Goal: Task Accomplishment & Management: Manage account settings

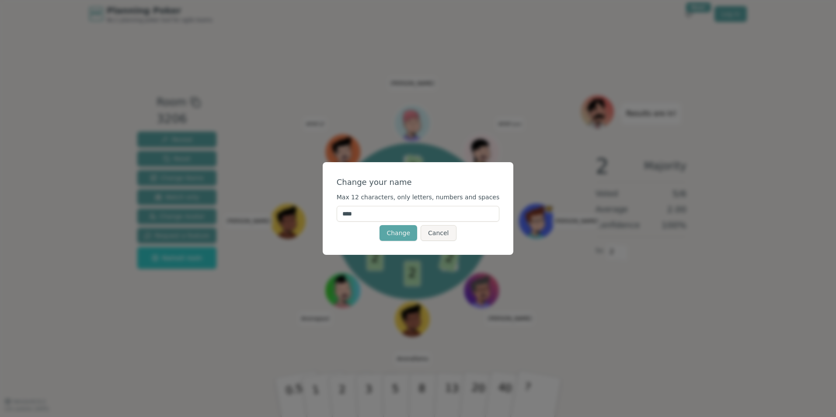
click at [437, 230] on button "Cancel" at bounding box center [438, 233] width 35 height 16
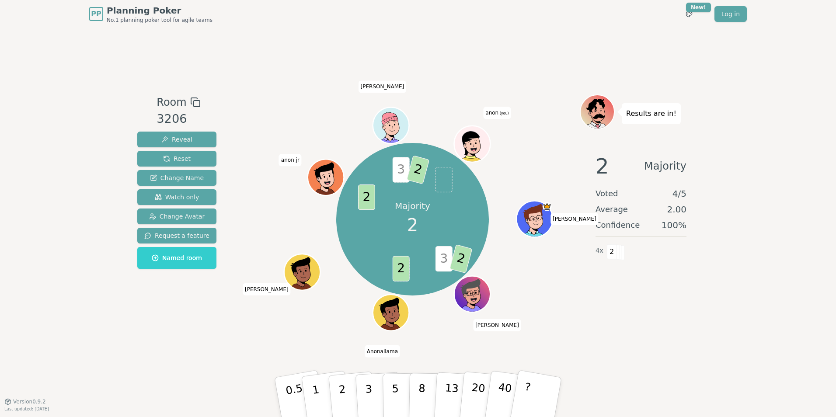
click at [503, 115] on span "(you)" at bounding box center [503, 114] width 10 height 4
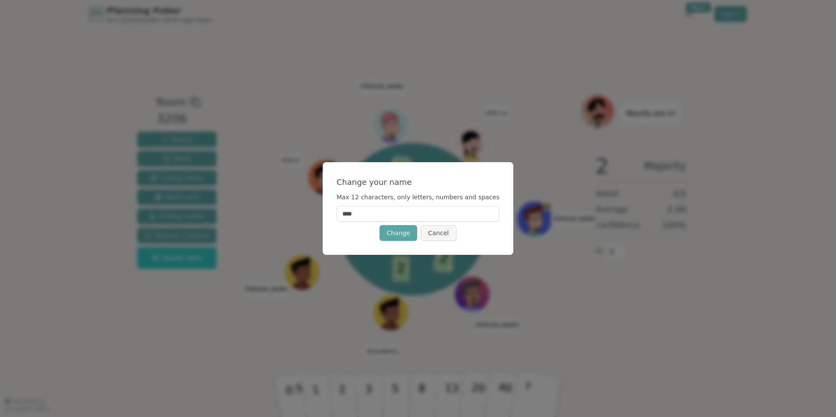
drag, startPoint x: 381, startPoint y: 214, endPoint x: 230, endPoint y: 186, distance: 153.1
click at [230, 186] on div "Change your name Max 12 characters, only letters, numbers and spaces **** Chang…" at bounding box center [418, 208] width 836 height 417
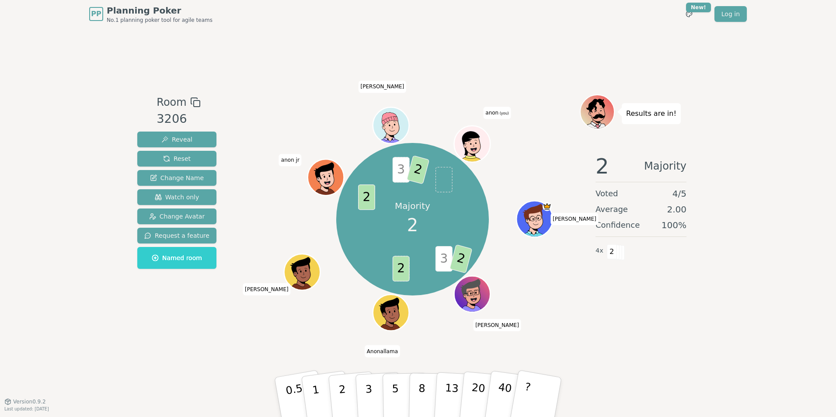
click at [498, 112] on span "anon (you)" at bounding box center [497, 113] width 28 height 12
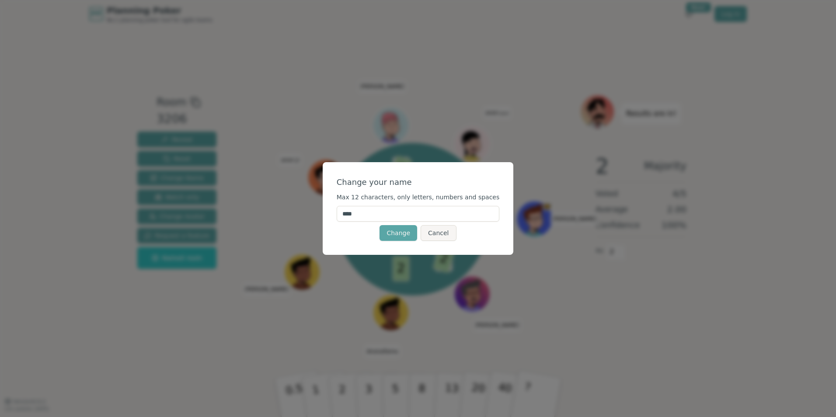
drag, startPoint x: 377, startPoint y: 213, endPoint x: 301, endPoint y: 193, distance: 79.1
click at [301, 193] on div "Change your name Max 12 characters, only letters, numbers and spaces **** Chang…" at bounding box center [418, 208] width 836 height 417
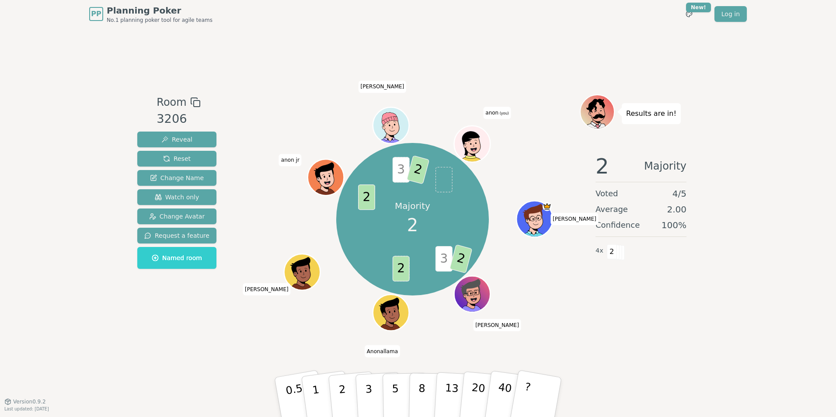
click at [497, 117] on span "anon (you)" at bounding box center [497, 113] width 28 height 12
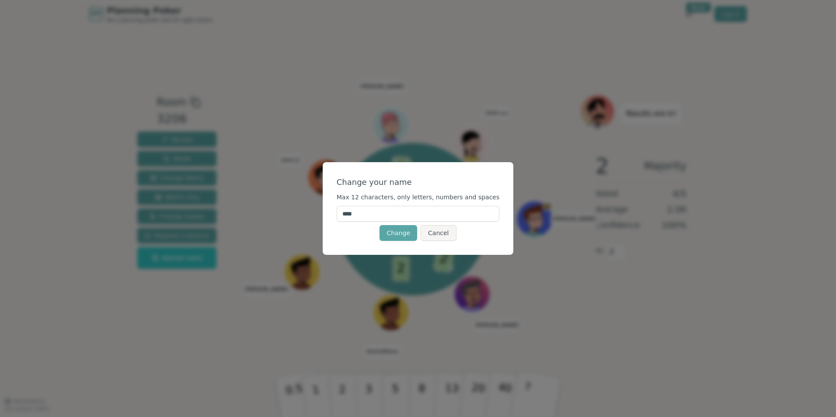
click at [360, 218] on input "****" at bounding box center [418, 214] width 163 height 16
click at [408, 233] on button "Change" at bounding box center [399, 233] width 38 height 16
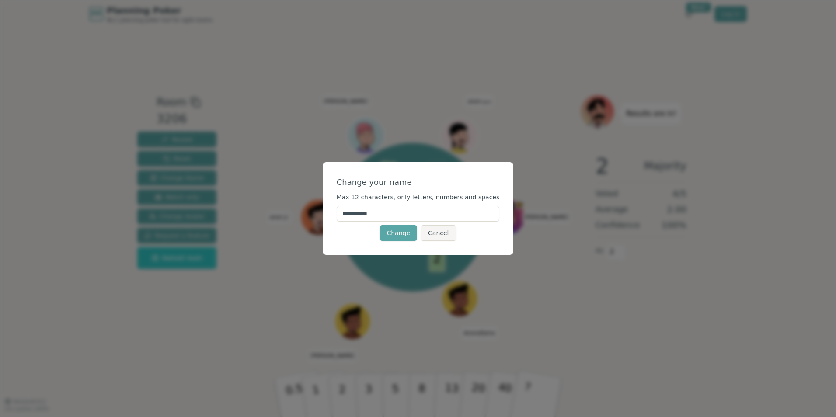
click at [427, 213] on input "**********" at bounding box center [418, 214] width 163 height 16
click at [380, 225] on button "Change" at bounding box center [399, 233] width 38 height 16
drag, startPoint x: 372, startPoint y: 212, endPoint x: 363, endPoint y: 212, distance: 8.7
click at [363, 212] on input "**********" at bounding box center [418, 214] width 163 height 16
type input "********"
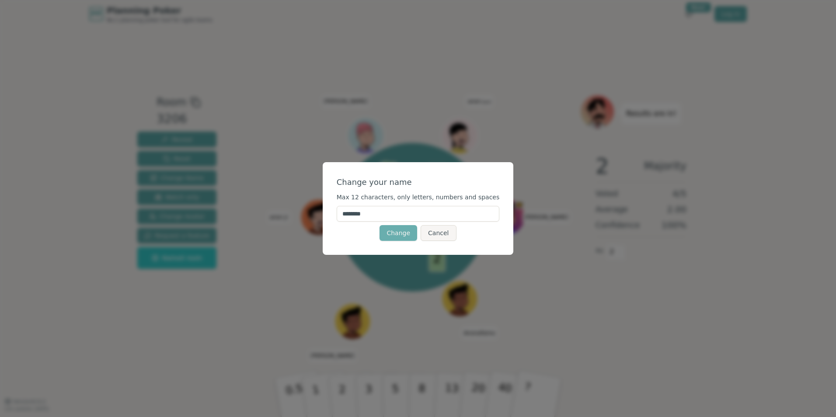
click at [395, 230] on button "Change" at bounding box center [399, 233] width 38 height 16
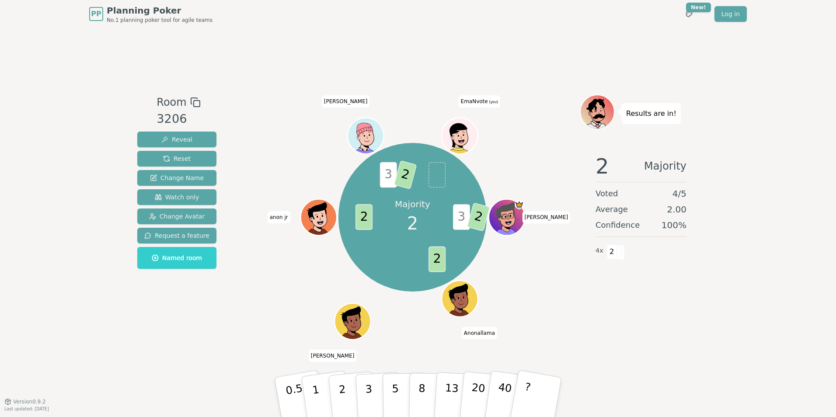
click at [464, 141] on icon at bounding box center [461, 140] width 6 height 3
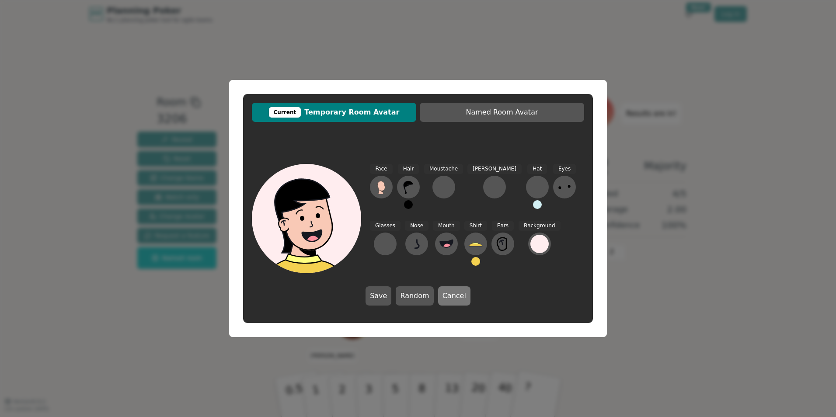
click at [456, 291] on button "Cancel" at bounding box center [454, 295] width 32 height 19
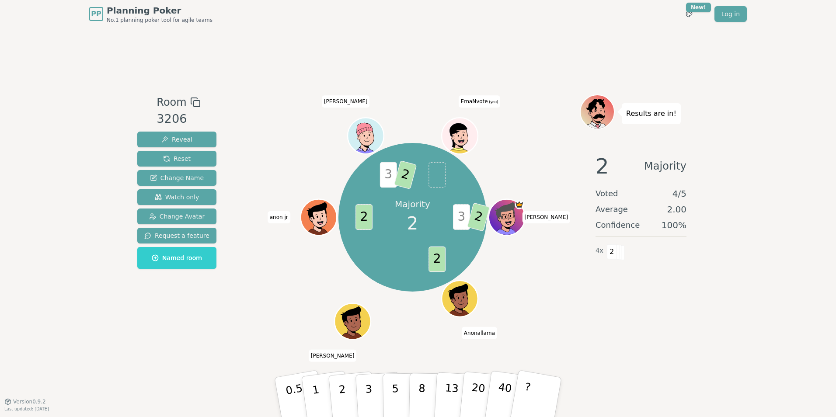
click at [465, 127] on icon at bounding box center [457, 135] width 17 height 24
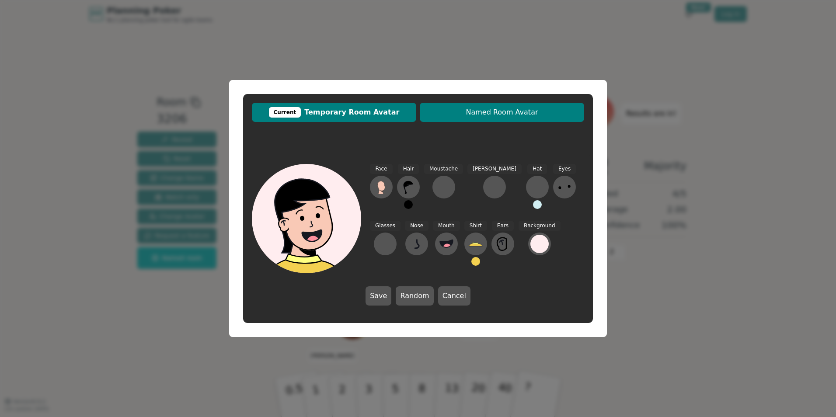
click at [498, 115] on span "Named Room Avatar" at bounding box center [502, 112] width 156 height 10
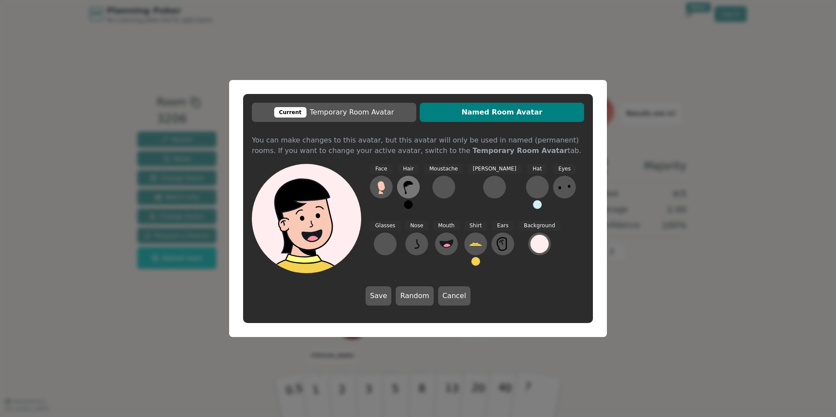
click at [412, 182] on icon at bounding box center [408, 187] width 14 height 14
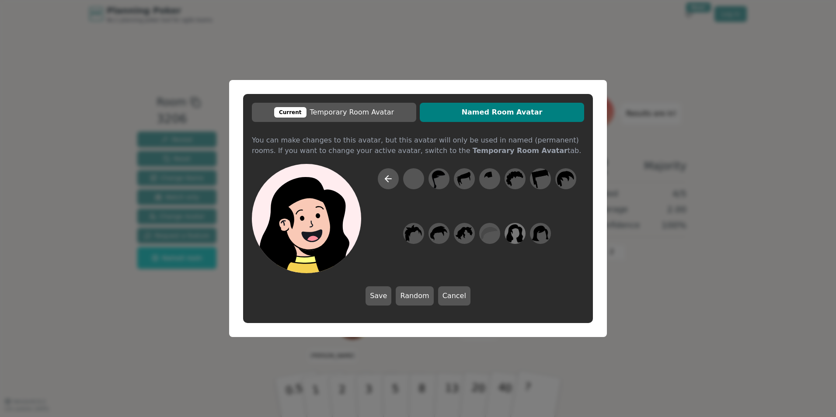
click at [516, 232] on icon at bounding box center [514, 234] width 17 height 20
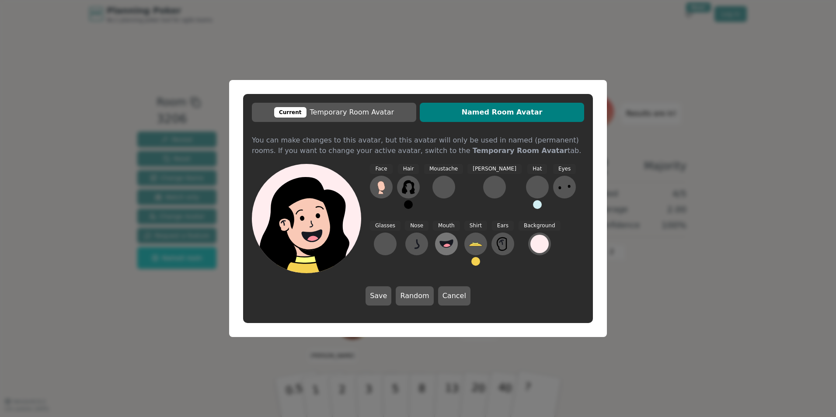
click at [439, 241] on icon at bounding box center [446, 244] width 14 height 14
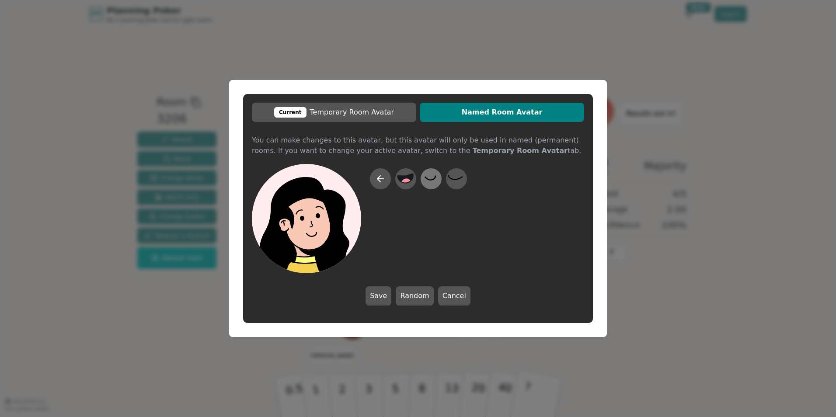
click at [435, 177] on icon at bounding box center [430, 179] width 17 height 20
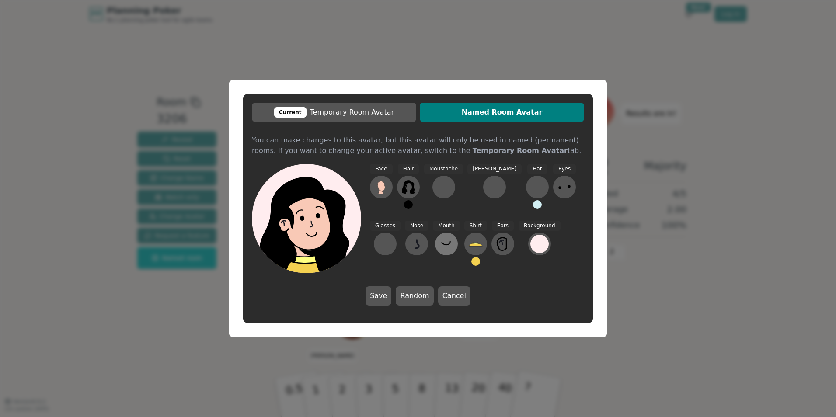
click at [442, 241] on icon at bounding box center [446, 242] width 9 height 3
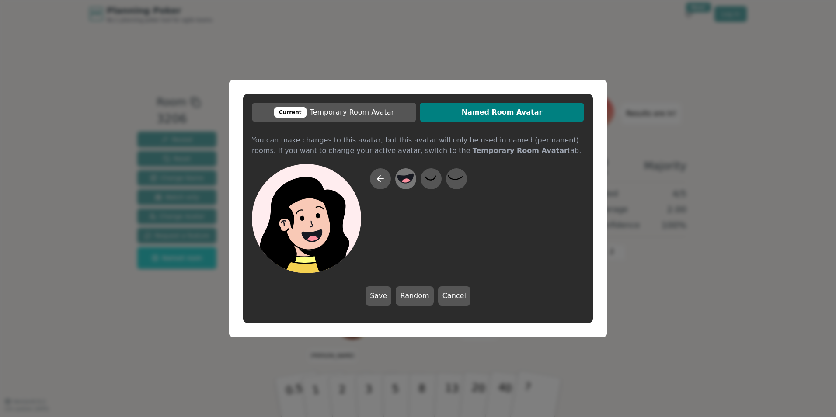
click at [405, 179] on icon at bounding box center [406, 178] width 16 height 9
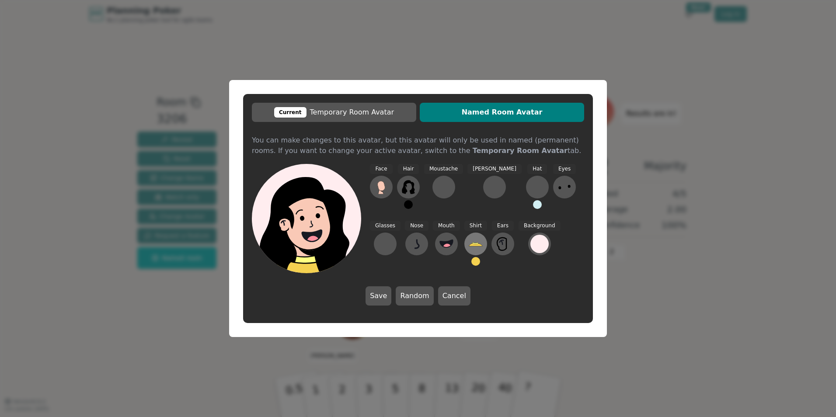
click at [472, 244] on icon at bounding box center [475, 243] width 7 height 2
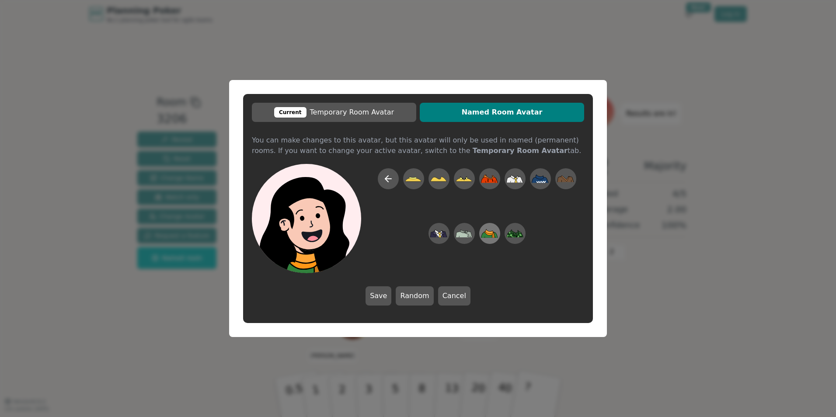
click at [490, 234] on icon at bounding box center [489, 232] width 10 height 3
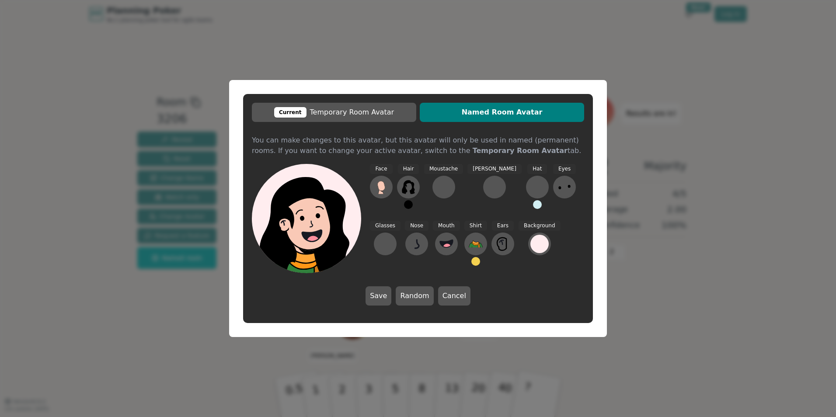
click at [411, 203] on button at bounding box center [408, 204] width 9 height 9
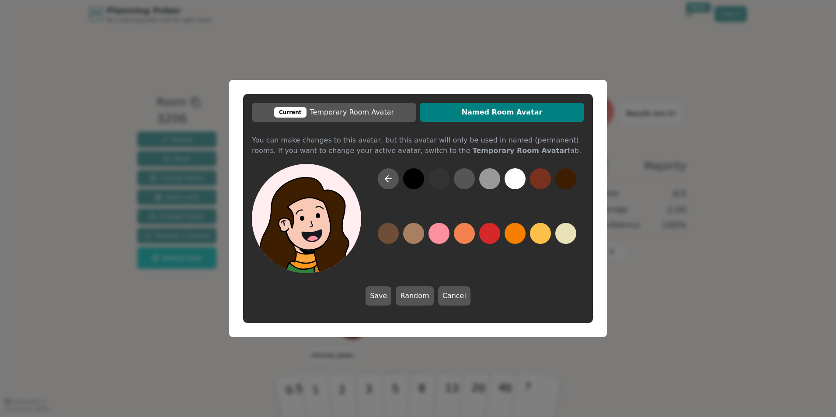
click at [563, 180] on button at bounding box center [565, 178] width 21 height 21
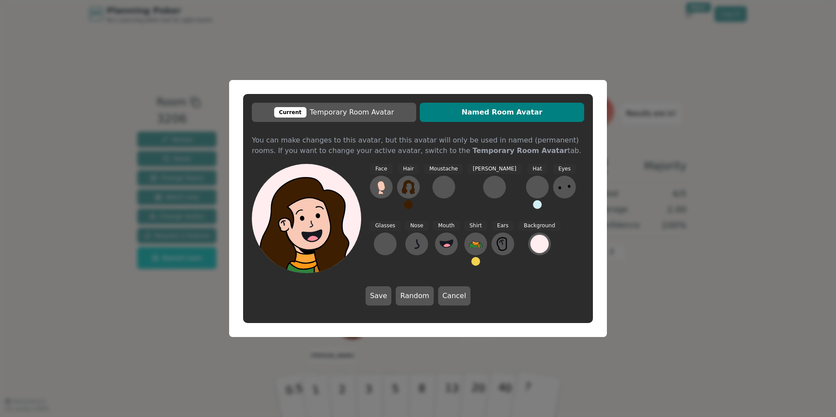
click at [557, 185] on icon at bounding box center [564, 187] width 14 height 14
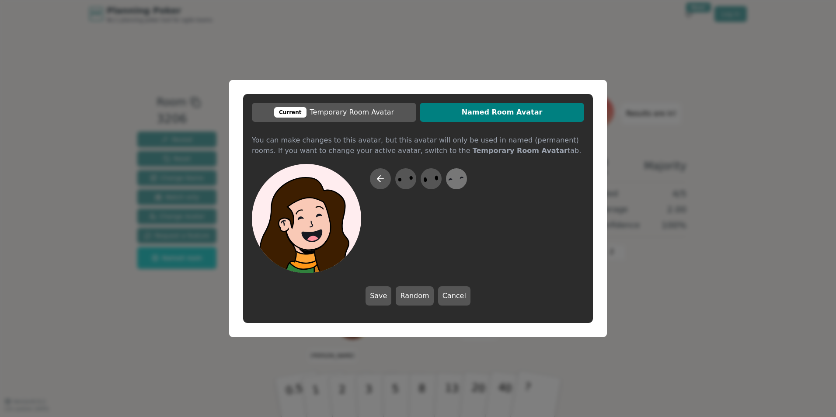
click at [454, 183] on icon at bounding box center [456, 179] width 17 height 20
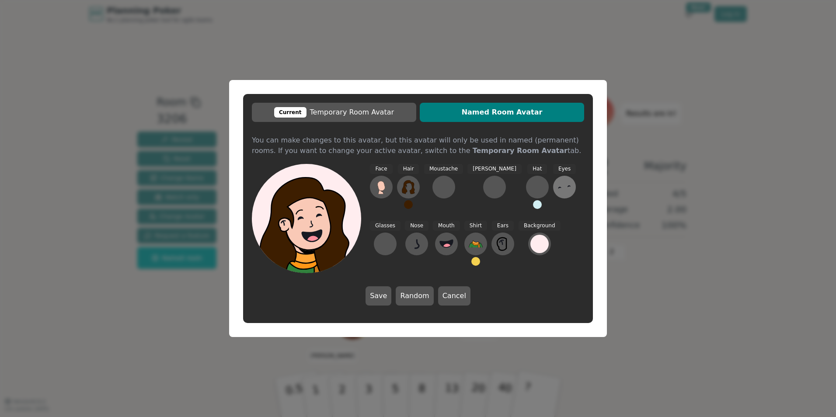
click at [557, 187] on icon at bounding box center [564, 187] width 14 height 14
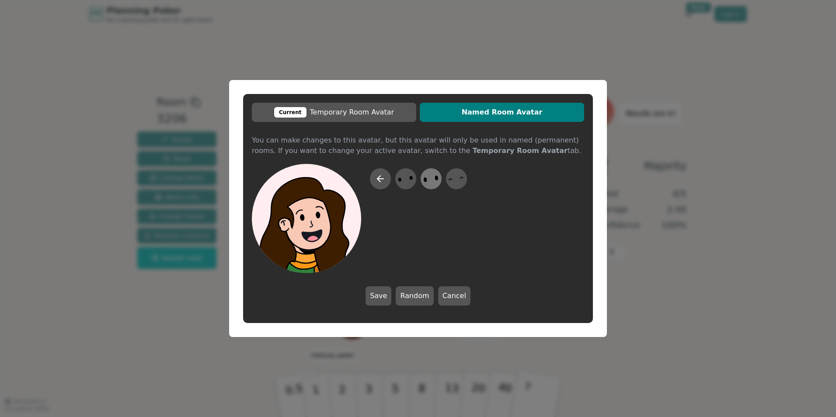
click at [435, 181] on icon at bounding box center [430, 179] width 17 height 20
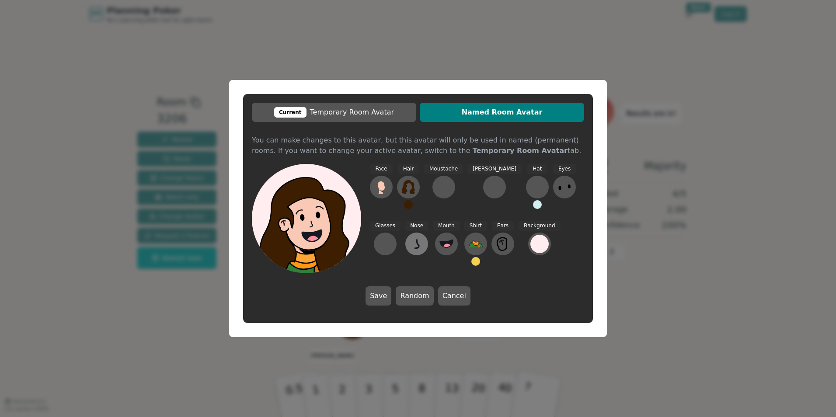
click at [410, 245] on icon at bounding box center [417, 244] width 14 height 14
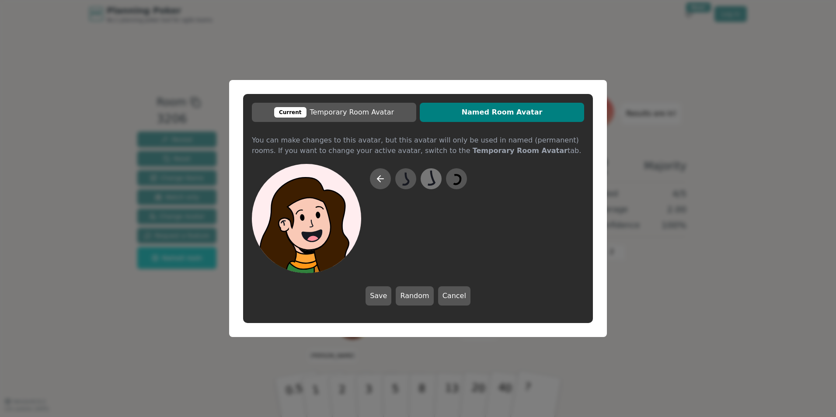
click at [434, 185] on icon at bounding box center [430, 179] width 17 height 20
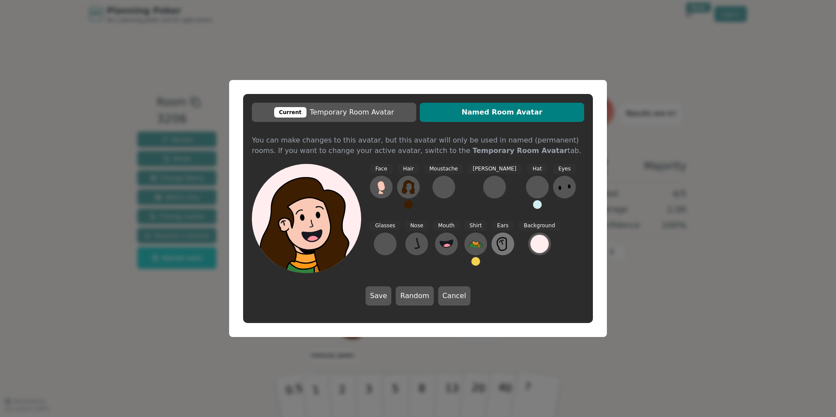
click at [496, 244] on icon at bounding box center [503, 244] width 14 height 14
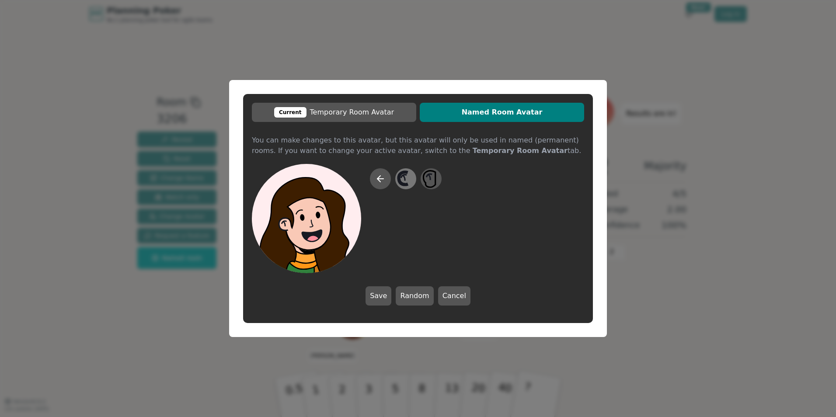
click at [404, 178] on icon at bounding box center [404, 178] width 2 height 6
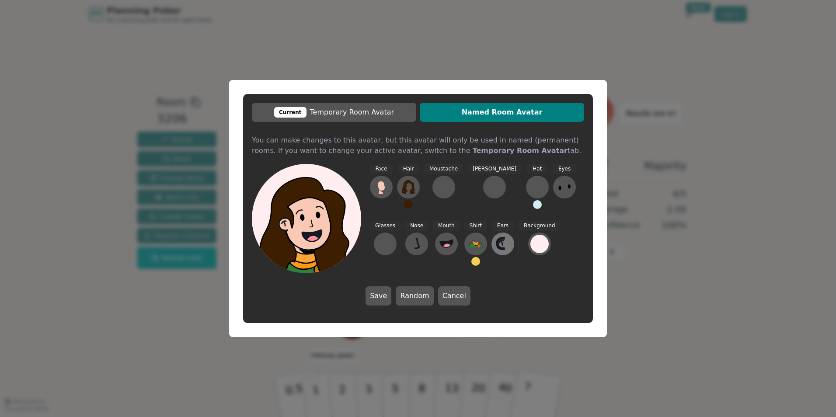
click at [497, 245] on icon at bounding box center [500, 243] width 7 height 10
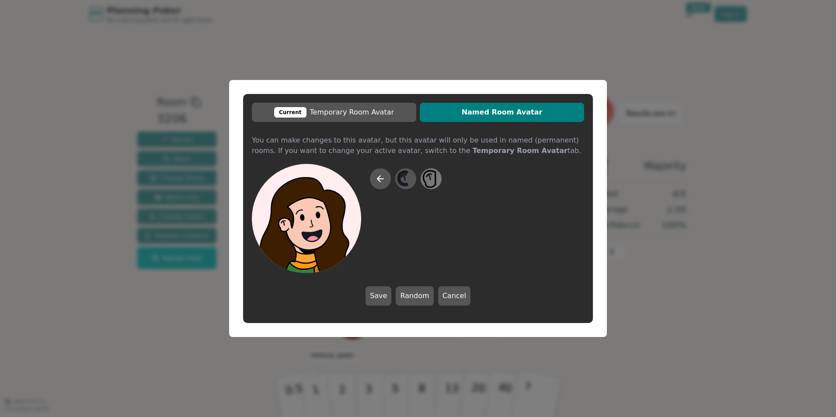
click at [431, 177] on icon at bounding box center [430, 177] width 2 height 6
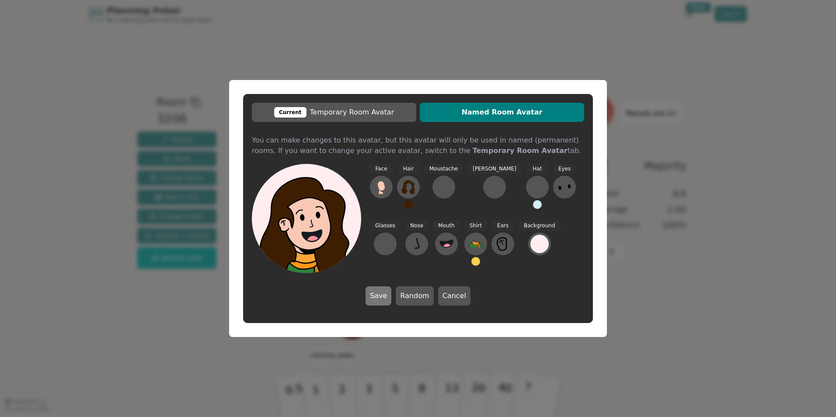
click at [387, 296] on button "Save" at bounding box center [379, 295] width 26 height 19
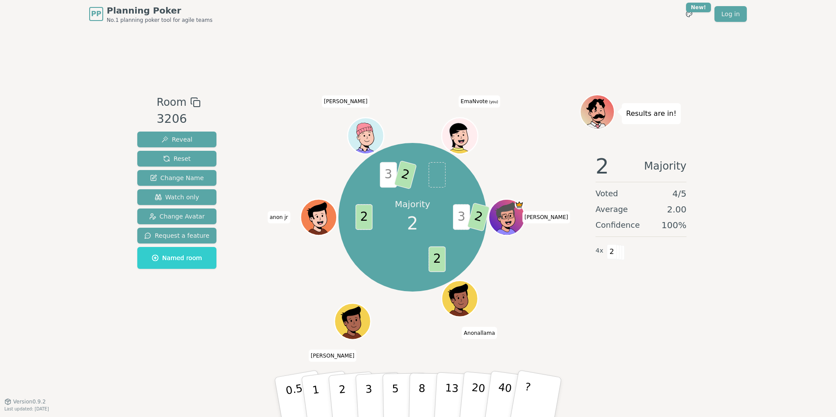
click at [454, 139] on icon at bounding box center [461, 142] width 17 height 6
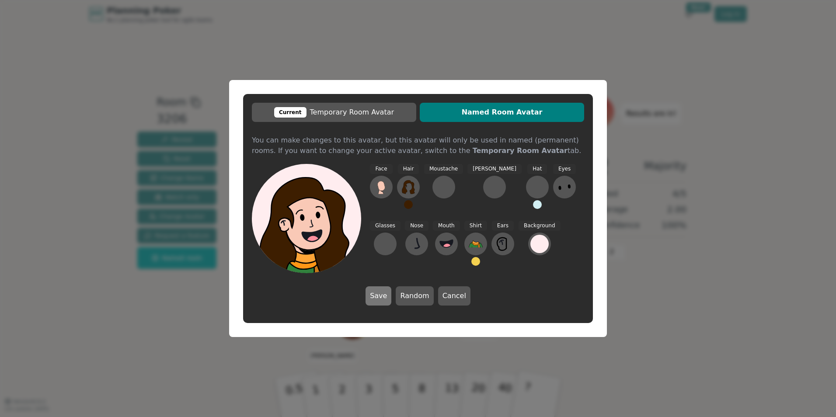
click at [382, 294] on button "Save" at bounding box center [379, 295] width 26 height 19
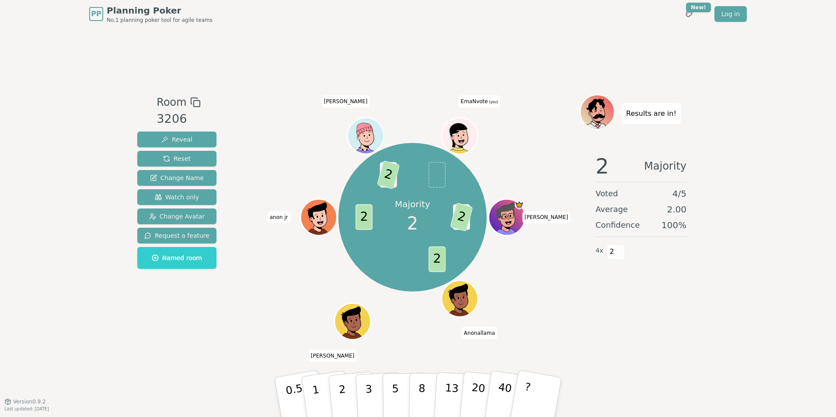
click at [502, 138] on div "Majority 2 3 2 2 2 3 2 [PERSON_NAME] [PERSON_NAME] [PERSON_NAME] (you)" at bounding box center [412, 217] width 334 height 214
click at [462, 139] on icon at bounding box center [461, 142] width 17 height 6
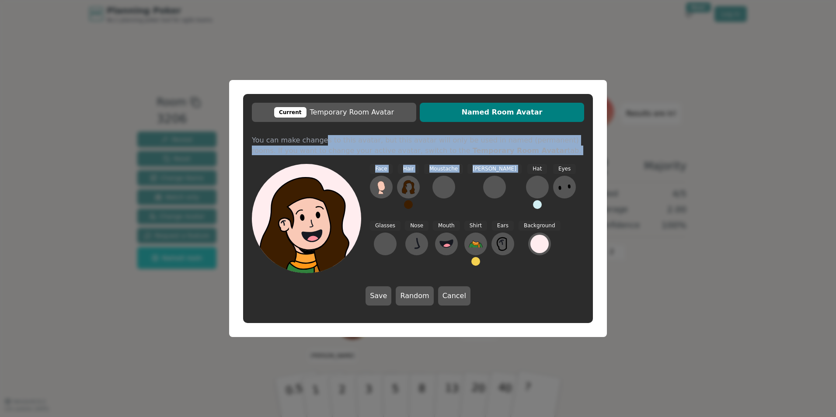
drag, startPoint x: 319, startPoint y: 137, endPoint x: 497, endPoint y: 153, distance: 178.2
click at [497, 153] on div "Current Temporary Room Avatar Named Room Avatar You can make changes to this av…" at bounding box center [418, 208] width 350 height 229
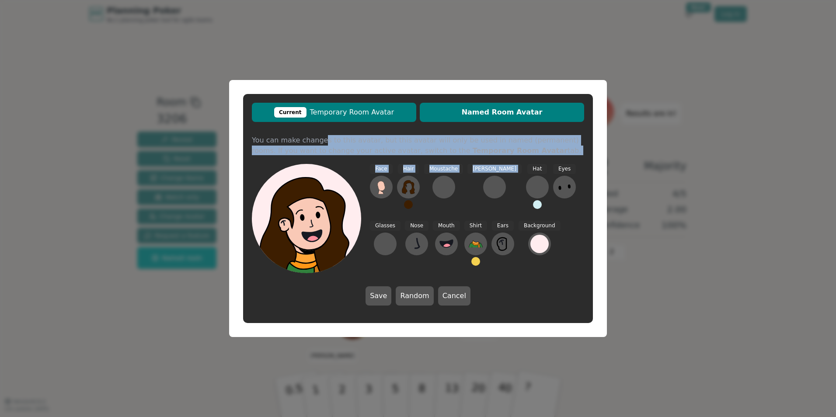
click at [355, 115] on span "Current Temporary Room Avatar" at bounding box center [334, 112] width 156 height 10
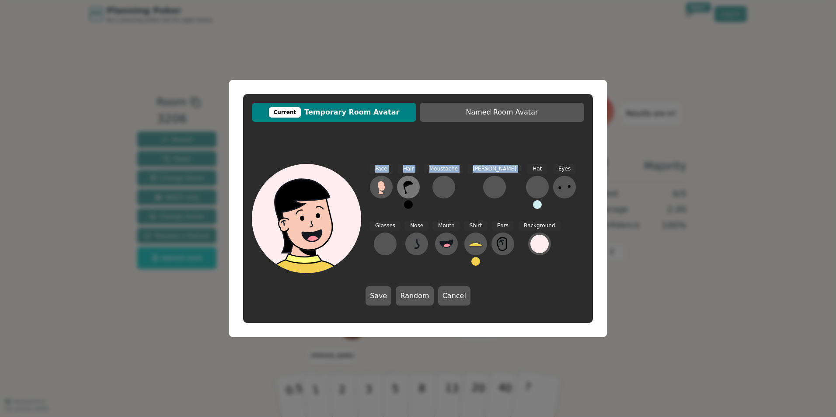
click at [412, 186] on icon at bounding box center [408, 187] width 14 height 14
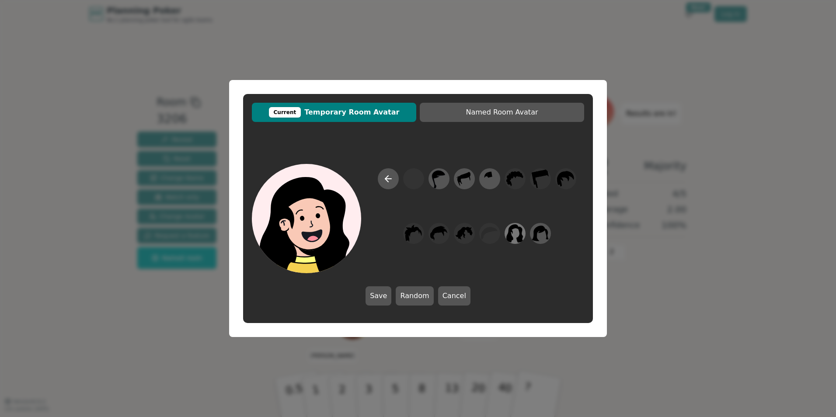
click at [518, 236] on icon at bounding box center [514, 234] width 17 height 20
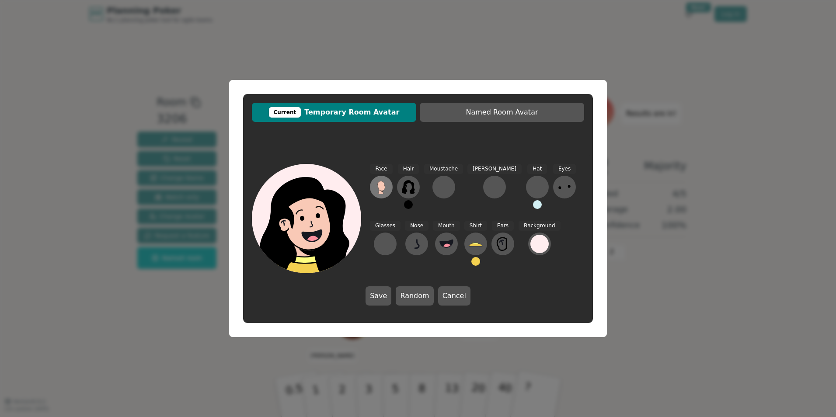
click at [383, 190] on icon at bounding box center [380, 186] width 7 height 10
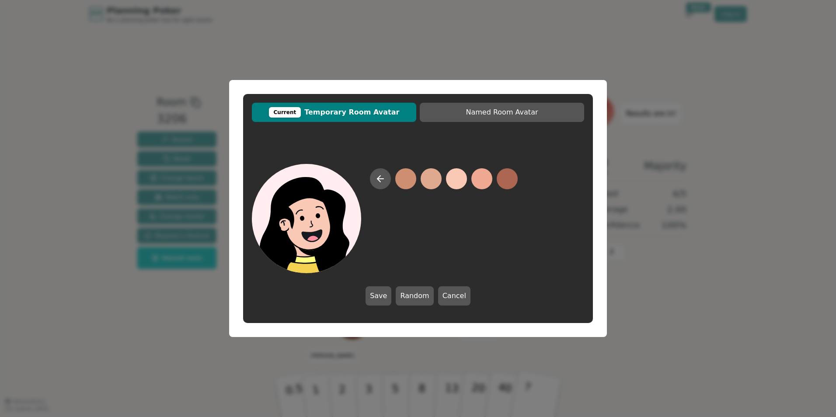
click at [456, 182] on button at bounding box center [456, 178] width 21 height 21
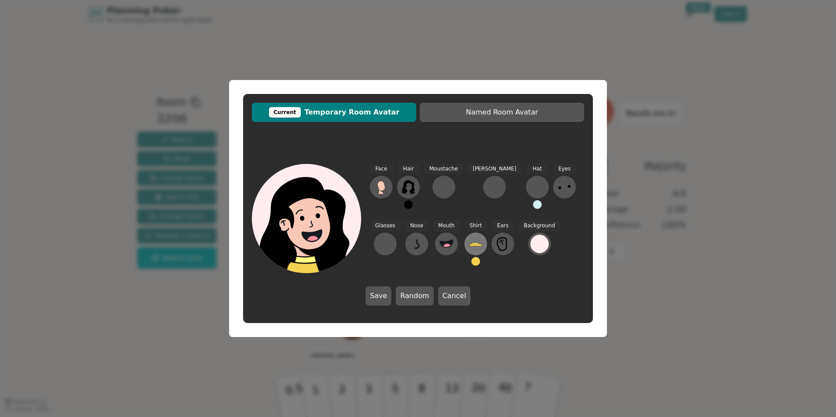
click at [469, 247] on icon at bounding box center [476, 244] width 14 height 14
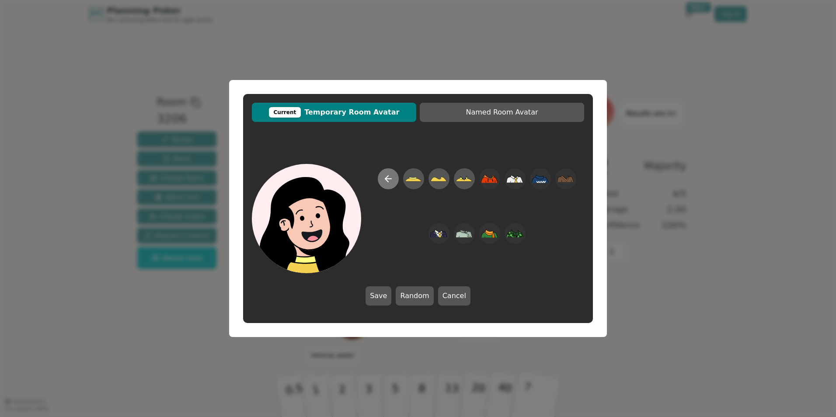
click at [387, 179] on icon at bounding box center [388, 179] width 6 height 0
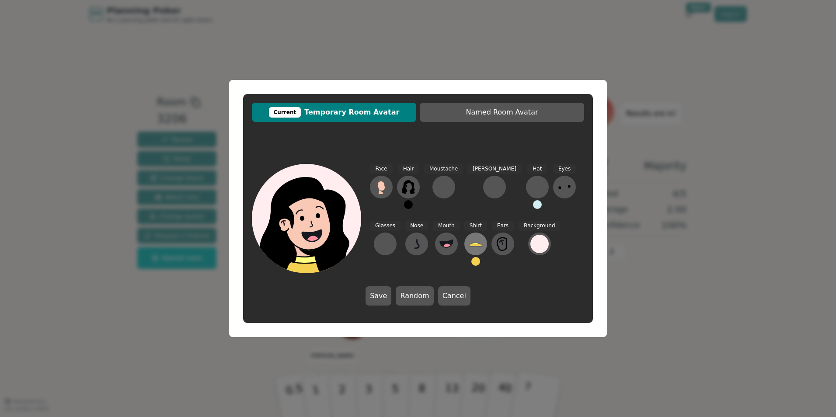
click at [469, 245] on icon at bounding box center [476, 244] width 14 height 3
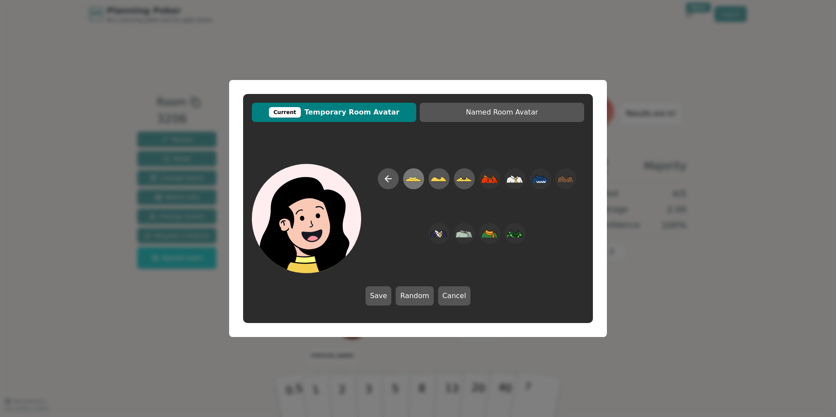
click at [410, 177] on icon at bounding box center [413, 179] width 17 height 20
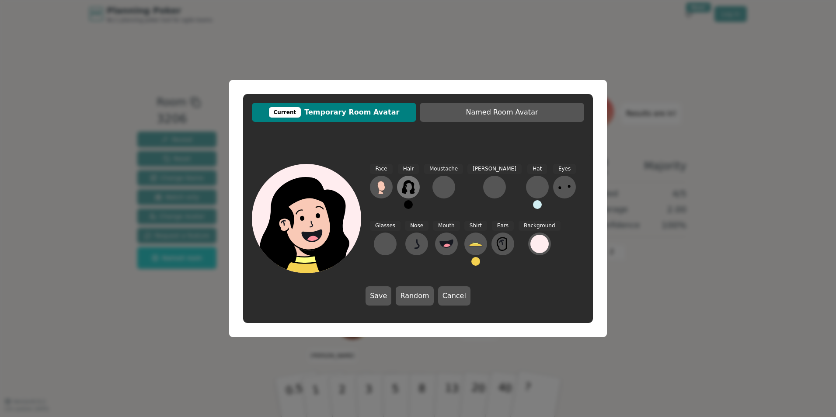
click at [410, 187] on icon at bounding box center [408, 187] width 14 height 14
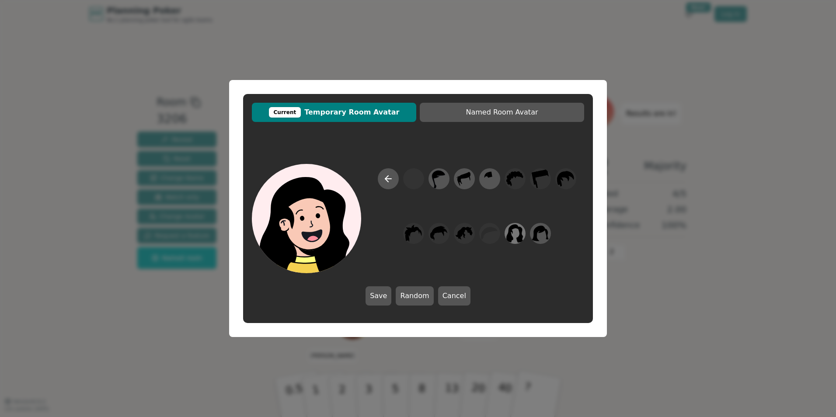
click at [519, 232] on icon at bounding box center [514, 234] width 17 height 20
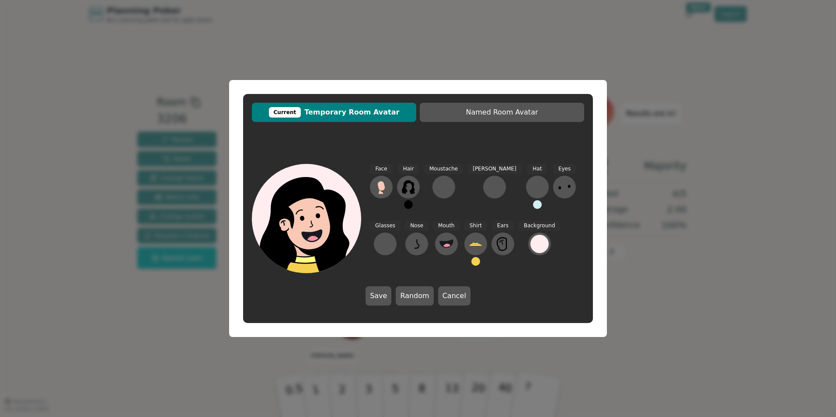
click at [406, 204] on button at bounding box center [408, 204] width 9 height 9
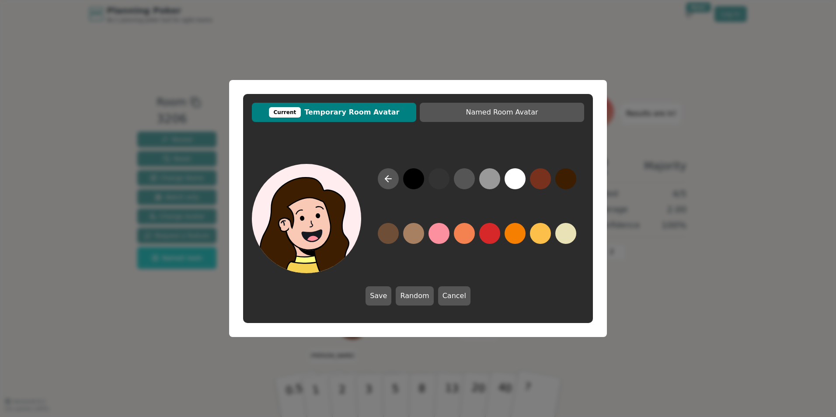
click at [563, 180] on button at bounding box center [565, 178] width 21 height 21
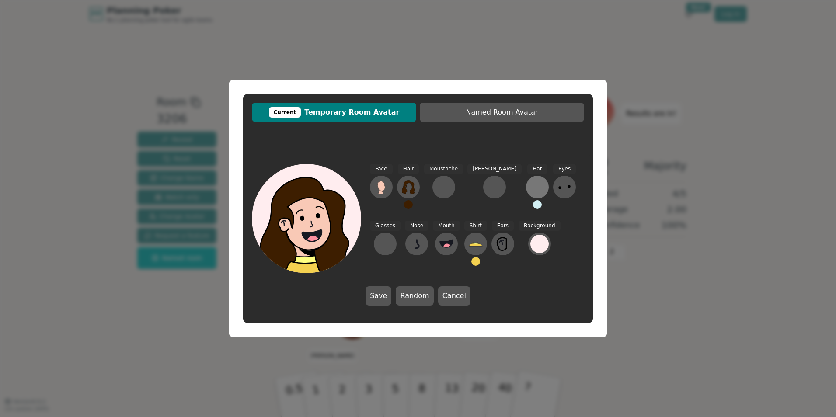
click at [530, 188] on div at bounding box center [537, 187] width 14 height 14
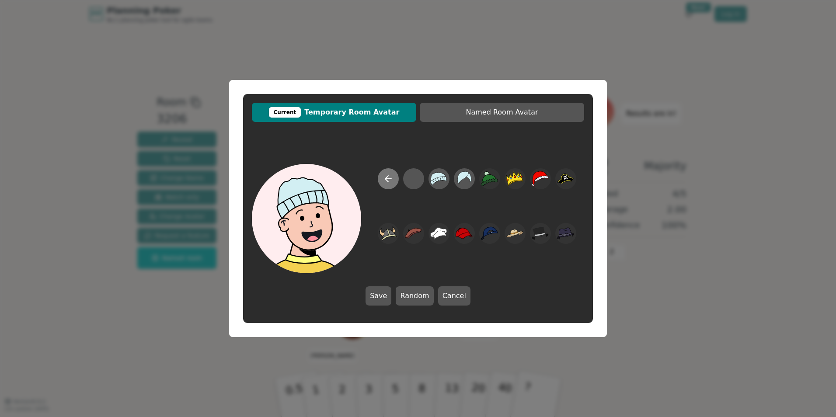
click at [386, 180] on icon at bounding box center [386, 179] width 3 height 6
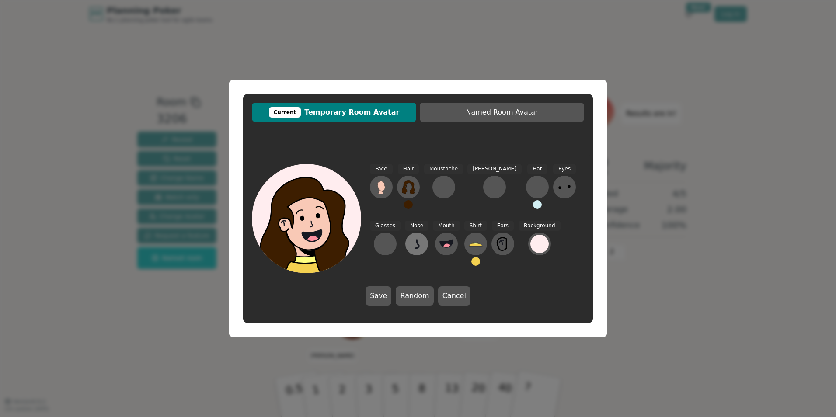
click at [410, 249] on icon at bounding box center [417, 244] width 14 height 14
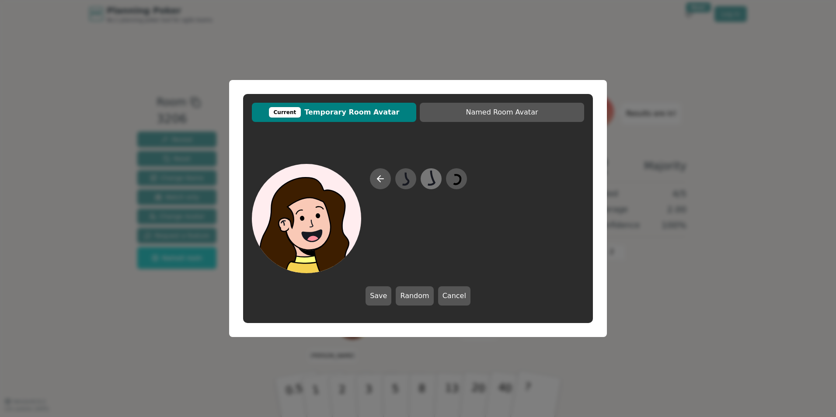
click at [425, 178] on icon at bounding box center [430, 179] width 17 height 20
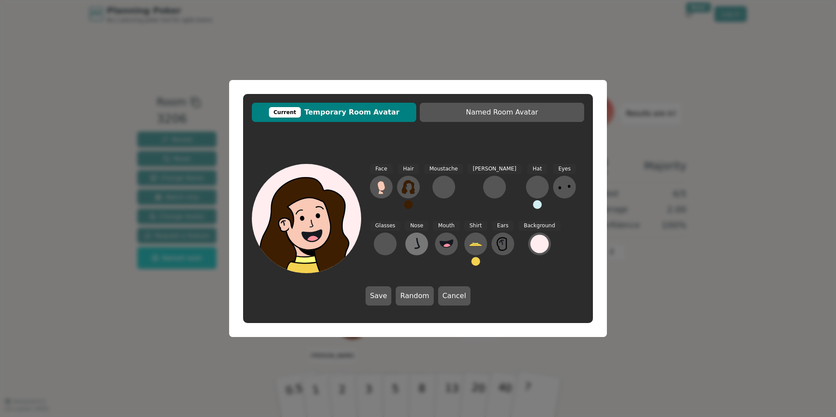
click at [410, 246] on icon at bounding box center [417, 244] width 14 height 14
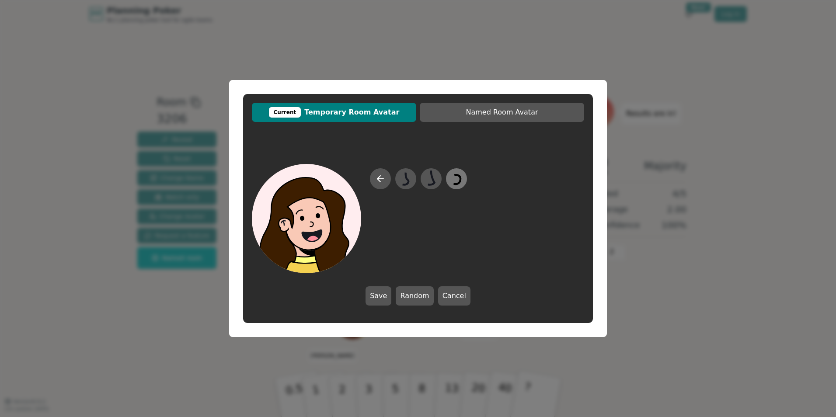
click at [449, 180] on icon at bounding box center [456, 179] width 17 height 20
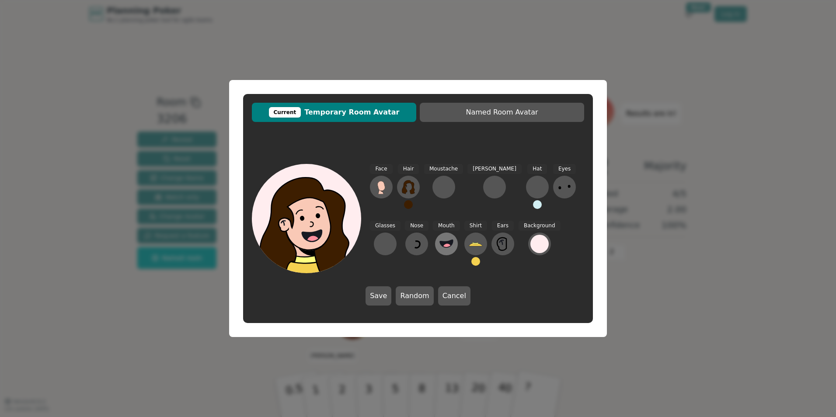
click at [435, 245] on button at bounding box center [446, 244] width 23 height 23
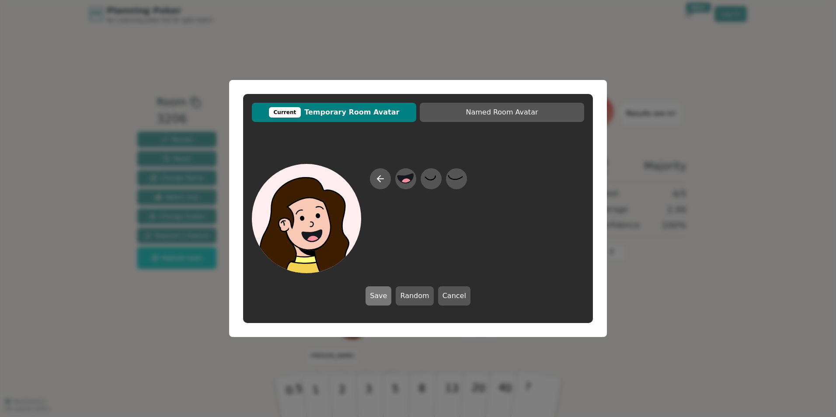
click at [382, 295] on button "Save" at bounding box center [379, 295] width 26 height 19
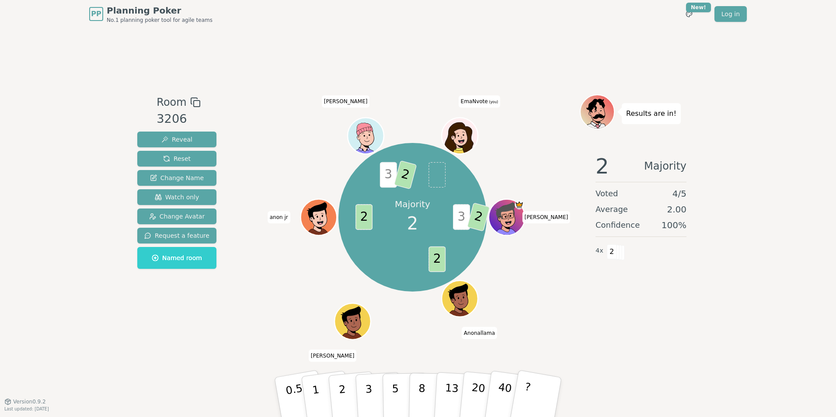
click at [463, 132] on icon at bounding box center [460, 133] width 28 height 4
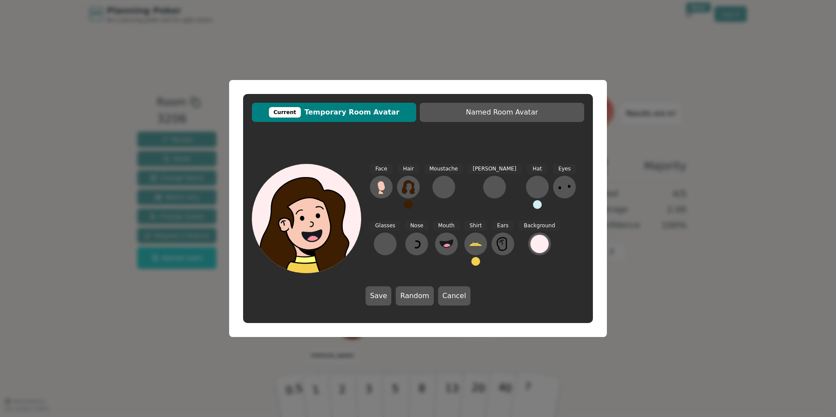
click at [407, 206] on button at bounding box center [408, 204] width 9 height 9
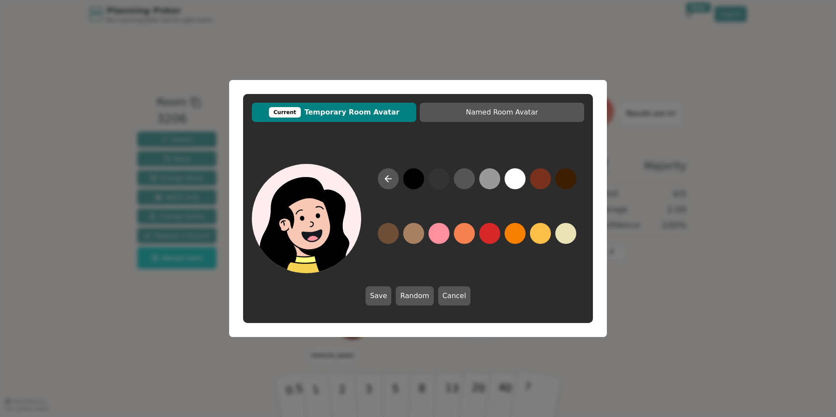
click at [415, 178] on button at bounding box center [413, 178] width 21 height 21
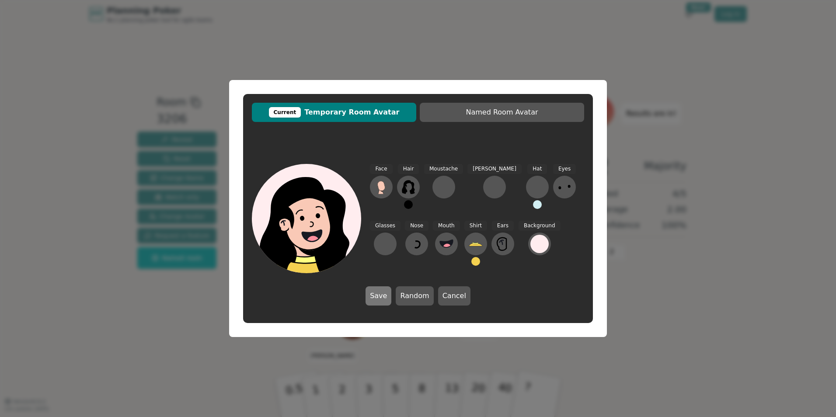
click at [376, 296] on button "Save" at bounding box center [379, 295] width 26 height 19
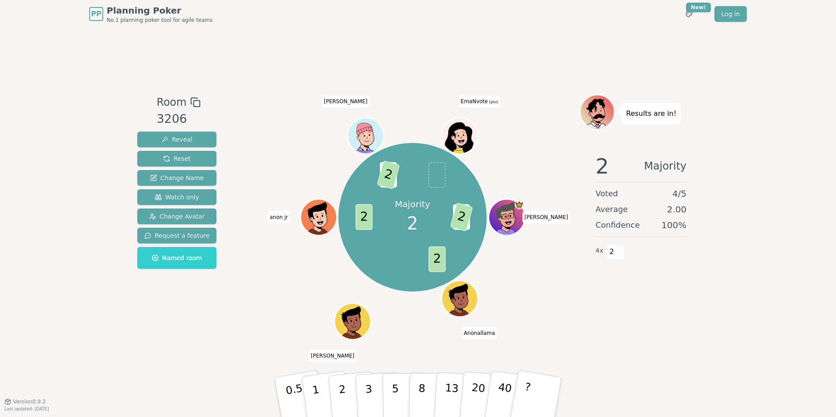
drag, startPoint x: 463, startPoint y: 132, endPoint x: 625, endPoint y: 64, distance: 175.6
click at [625, 64] on div "Room 3206 Reveal Reset Change Name Watch only Change Avatar Request a feature N…" at bounding box center [418, 214] width 568 height 373
click at [458, 137] on div at bounding box center [460, 146] width 35 height 31
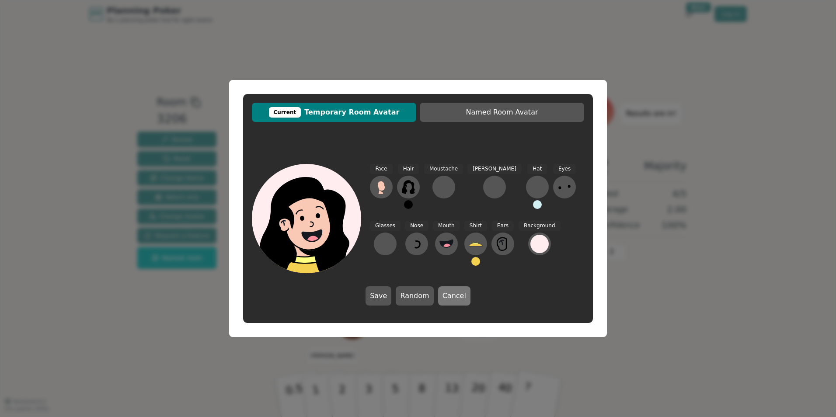
click at [461, 302] on button "Cancel" at bounding box center [454, 295] width 32 height 19
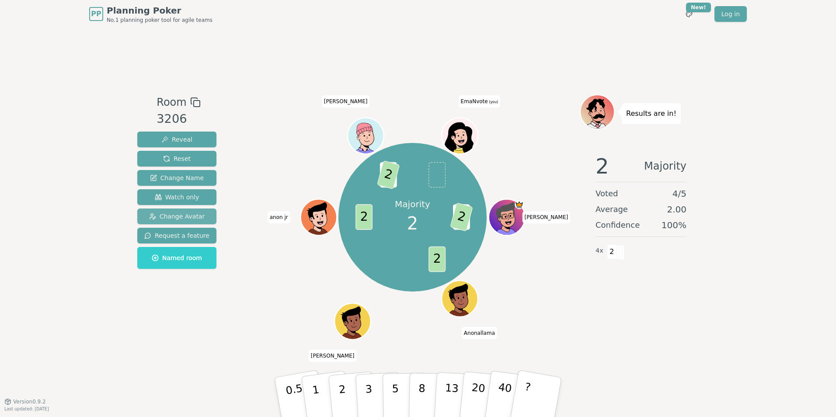
click at [169, 216] on span "Change Avatar" at bounding box center [177, 216] width 56 height 9
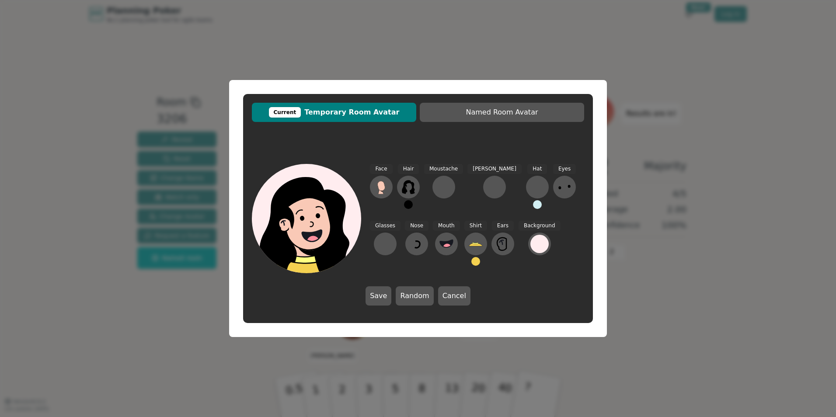
click at [449, 298] on button "Cancel" at bounding box center [454, 295] width 32 height 19
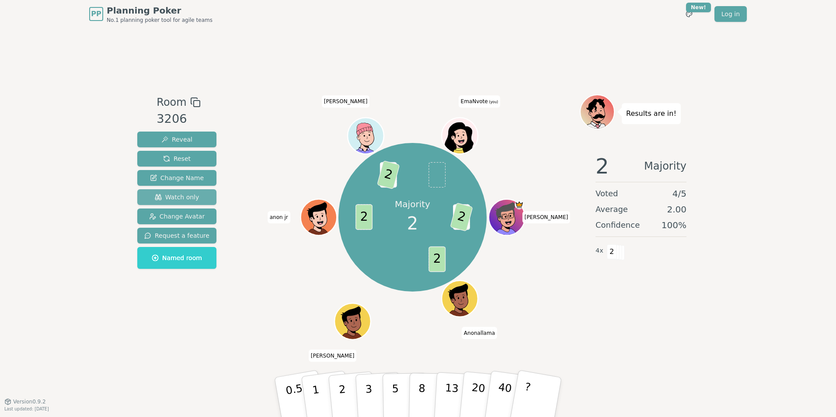
click at [178, 196] on span "Watch only" at bounding box center [177, 197] width 45 height 9
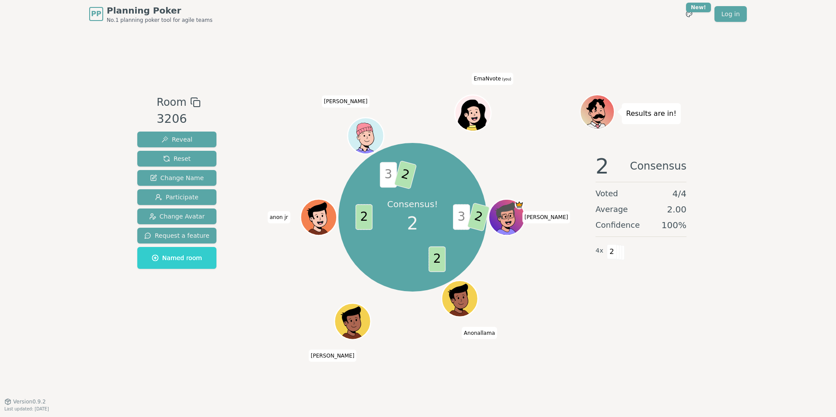
click at [478, 77] on span "EmaNvote (you)" at bounding box center [493, 79] width 42 height 12
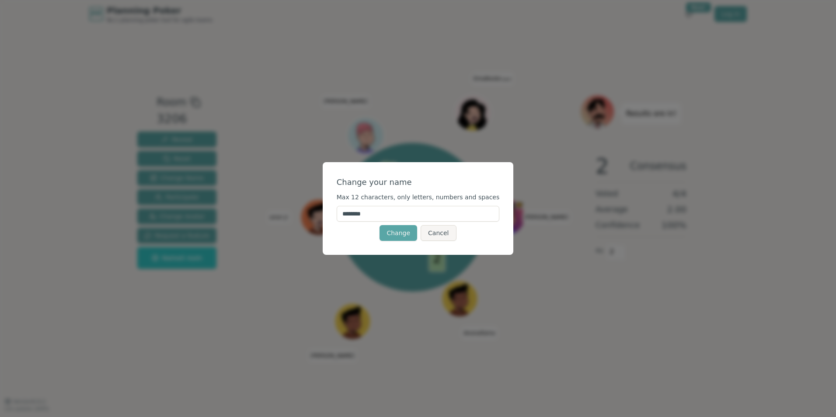
drag, startPoint x: 382, startPoint y: 213, endPoint x: 365, endPoint y: 213, distance: 17.1
click at [365, 213] on input "********" at bounding box center [418, 214] width 163 height 16
type input "***"
click at [469, 179] on div "Change your name" at bounding box center [418, 182] width 163 height 12
click at [396, 234] on button "Change" at bounding box center [399, 233] width 38 height 16
